Goal: Task Accomplishment & Management: Manage account settings

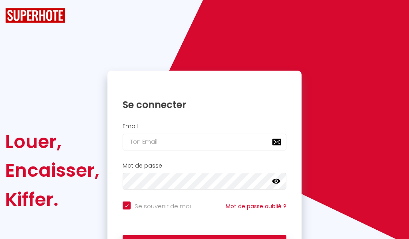
checkbox input "true"
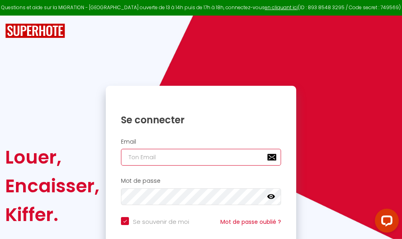
click at [194, 154] on input "email" at bounding box center [201, 157] width 160 height 17
type input "m"
checkbox input "true"
type input "ma"
checkbox input "true"
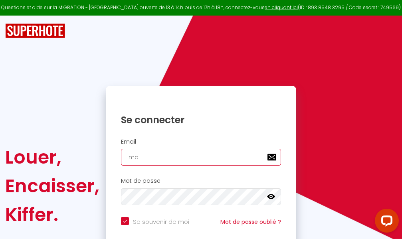
type input "mar"
checkbox input "true"
type input "marc"
checkbox input "true"
type input "marcd"
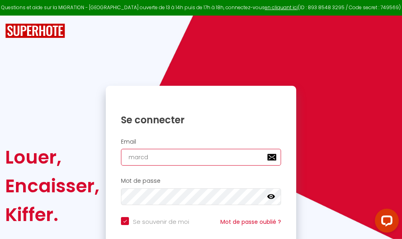
checkbox input "true"
type input "marcdp"
checkbox input "true"
type input "marcdpo"
checkbox input "true"
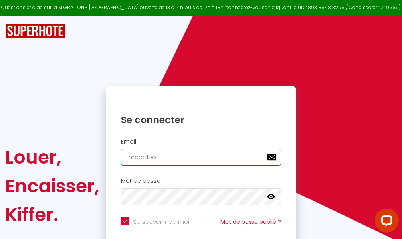
type input "marcdpoz"
checkbox input "true"
type input "marcdpoz."
checkbox input "true"
type input "marcdpoz.l"
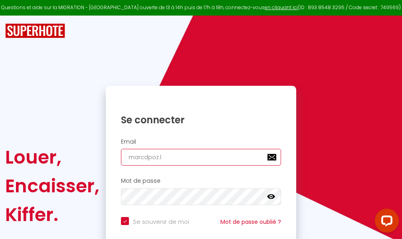
checkbox input "true"
type input "marcdpoz.lo"
checkbox input "true"
type input "marcdpoz.loc"
checkbox input "true"
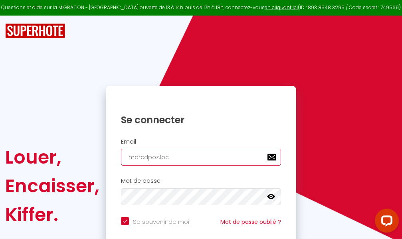
type input "marcdpoz.loca"
checkbox input "true"
type input "marcdpoz.locat"
checkbox input "true"
type input "marcdpoz.locati"
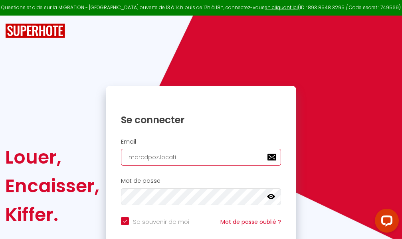
checkbox input "true"
type input "marcdpoz.locatio"
checkbox input "true"
type input "marcdpoz.location"
checkbox input "true"
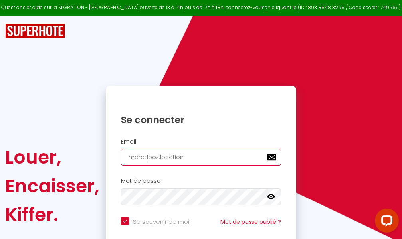
type input "marcdpoz.location@"
checkbox input "true"
type input "marcdpoz.location@g"
checkbox input "true"
type input "marcdpoz.location@gm"
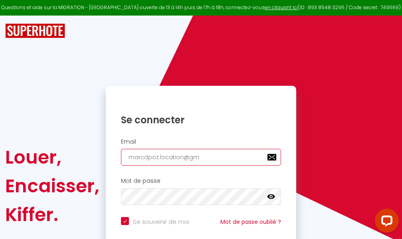
checkbox input "true"
type input "marcdpoz.location@gma"
checkbox input "true"
type input "marcdpoz.location@gmai"
checkbox input "true"
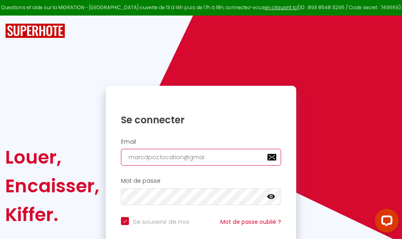
type input "[EMAIL_ADDRESS]"
checkbox input "true"
type input "[EMAIL_ADDRESS]."
checkbox input "true"
type input "marcdpoz.location@gmail.c"
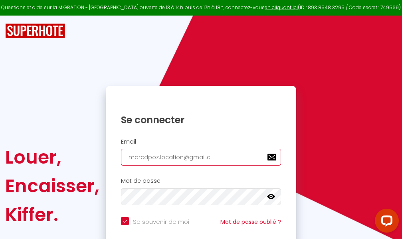
checkbox input "true"
type input "[EMAIL_ADDRESS][DOMAIN_NAME]"
checkbox input "true"
type input "[EMAIL_ADDRESS][DOMAIN_NAME]"
checkbox input "true"
